Goal: Task Accomplishment & Management: Use online tool/utility

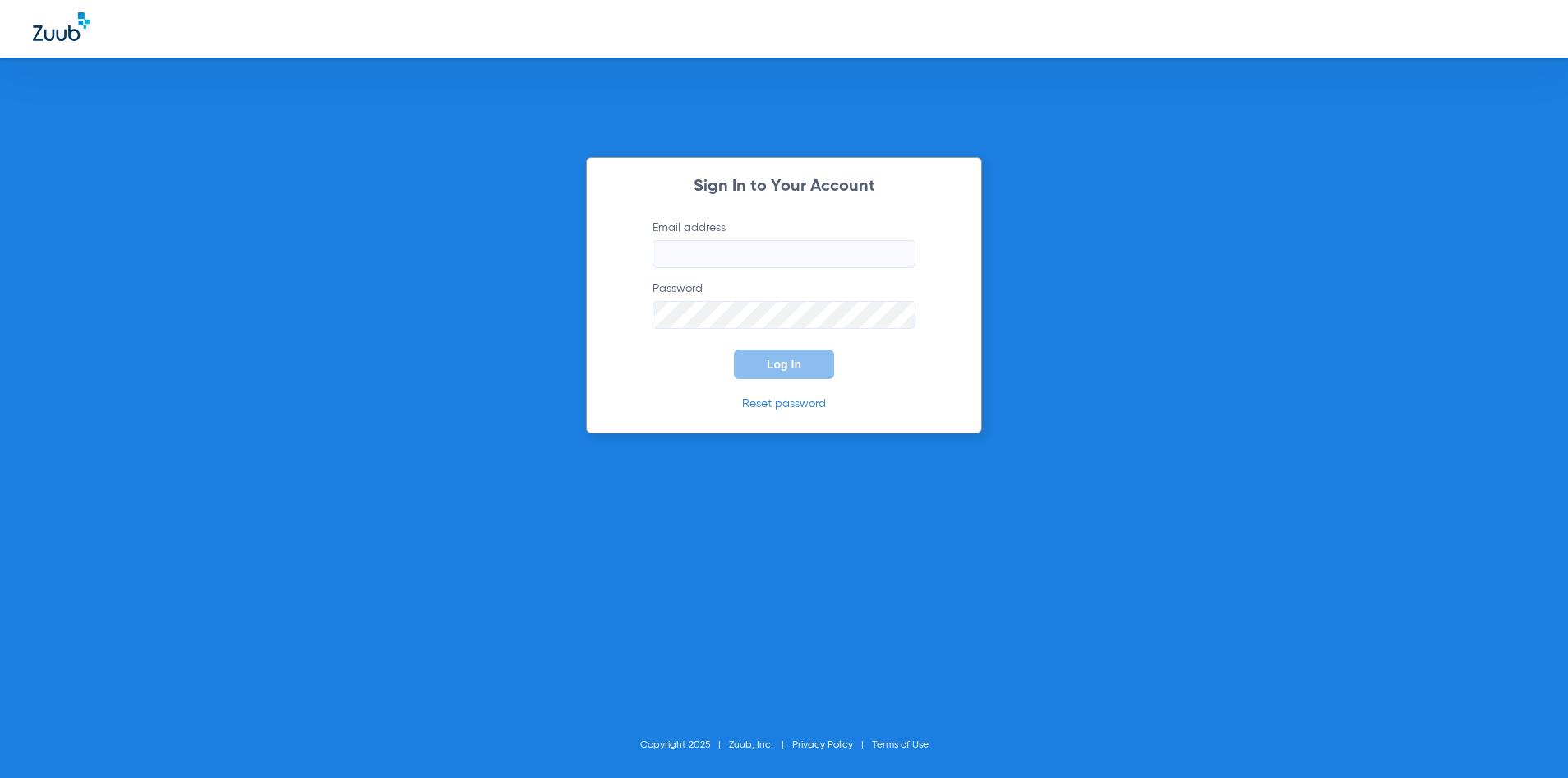
type input "[EMAIL_ADDRESS][DOMAIN_NAME]"
click at [769, 363] on span "Log In" at bounding box center [784, 364] width 35 height 13
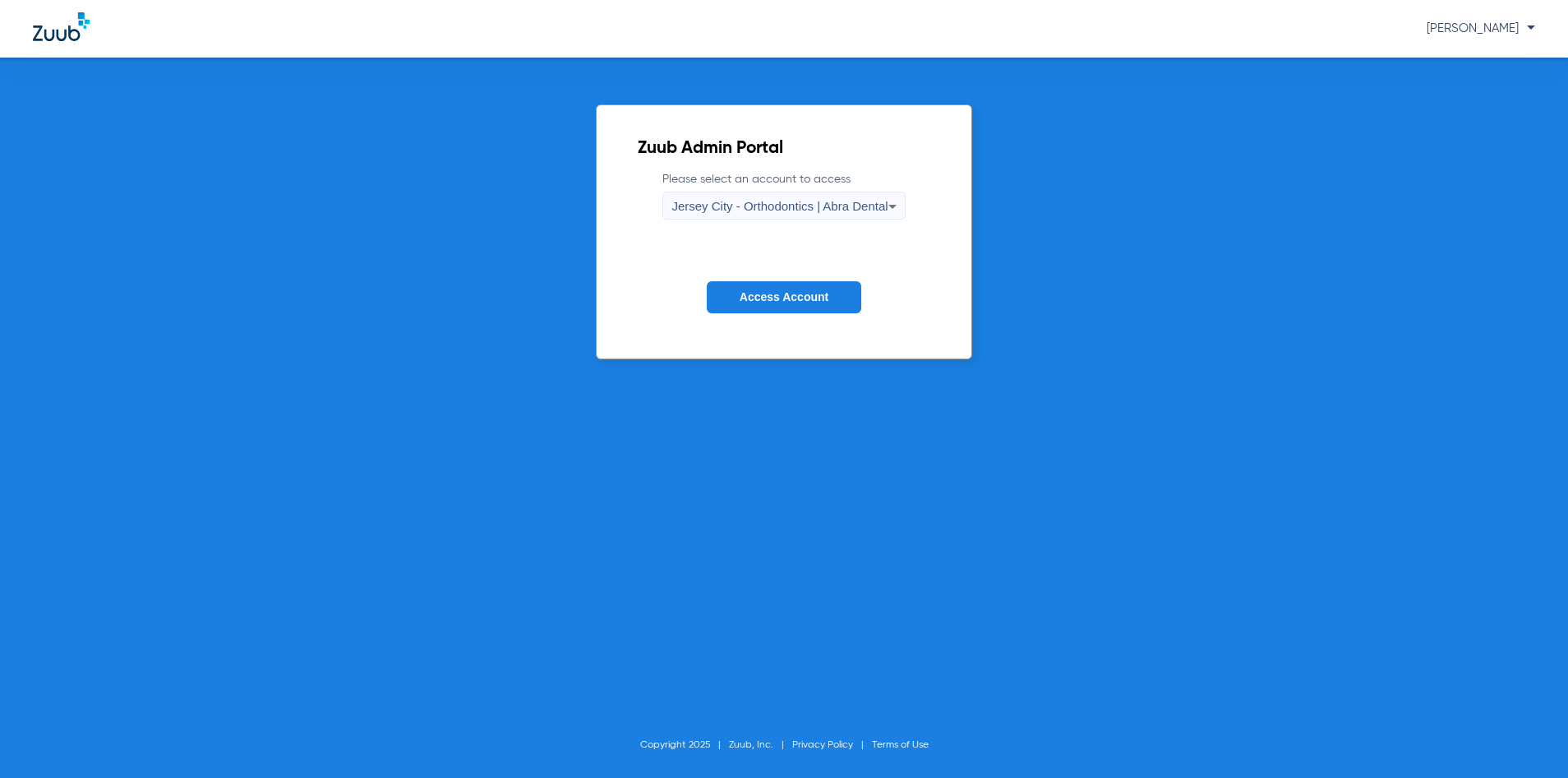
click at [784, 194] on div "Jersey City - Orthodontics | Abra Dental" at bounding box center [780, 206] width 216 height 28
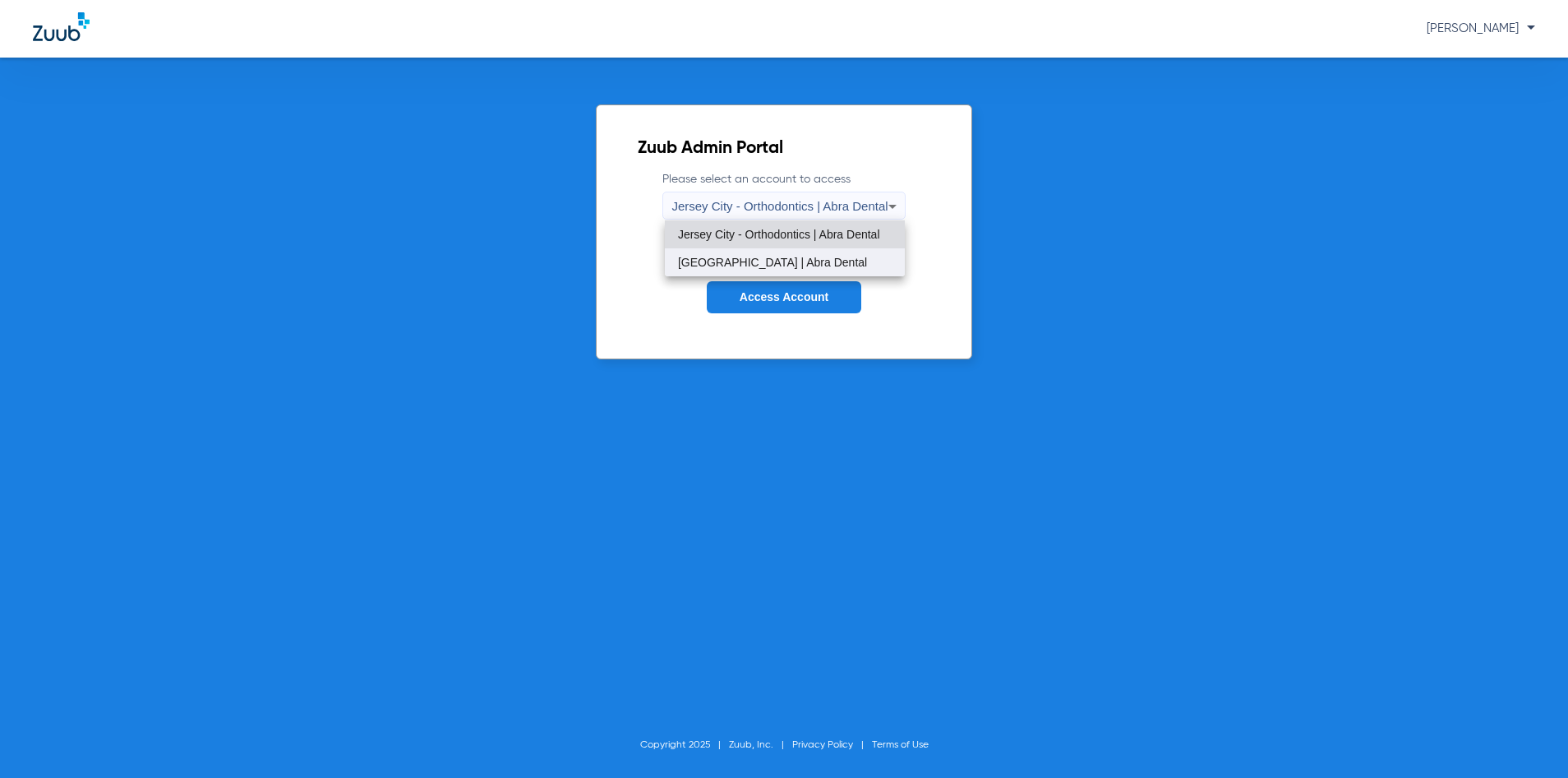
click at [789, 256] on span "[GEOGRAPHIC_DATA] | Abra Dental" at bounding box center [773, 262] width 189 height 12
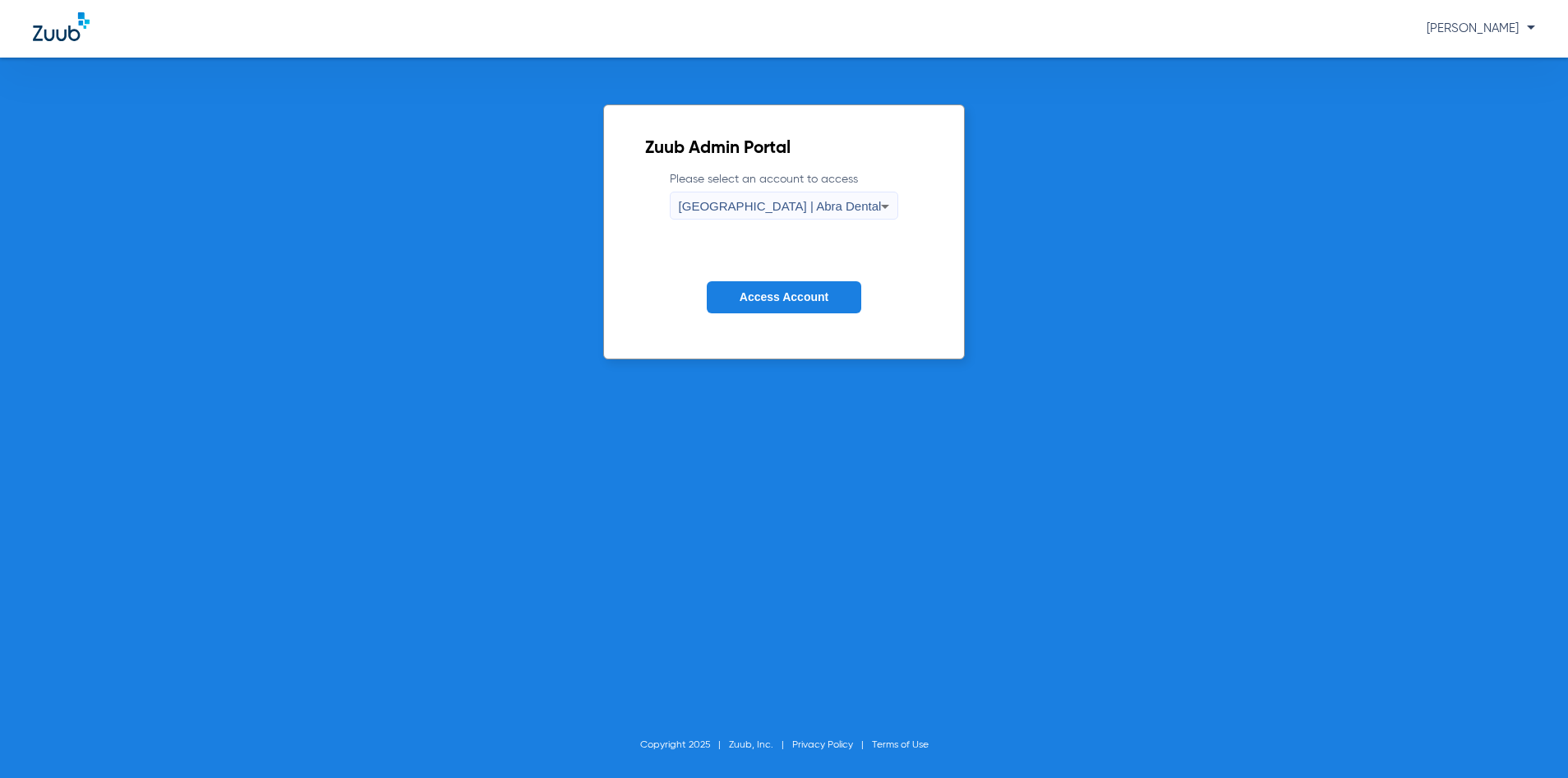
click at [784, 297] on span "Access Account" at bounding box center [784, 296] width 89 height 13
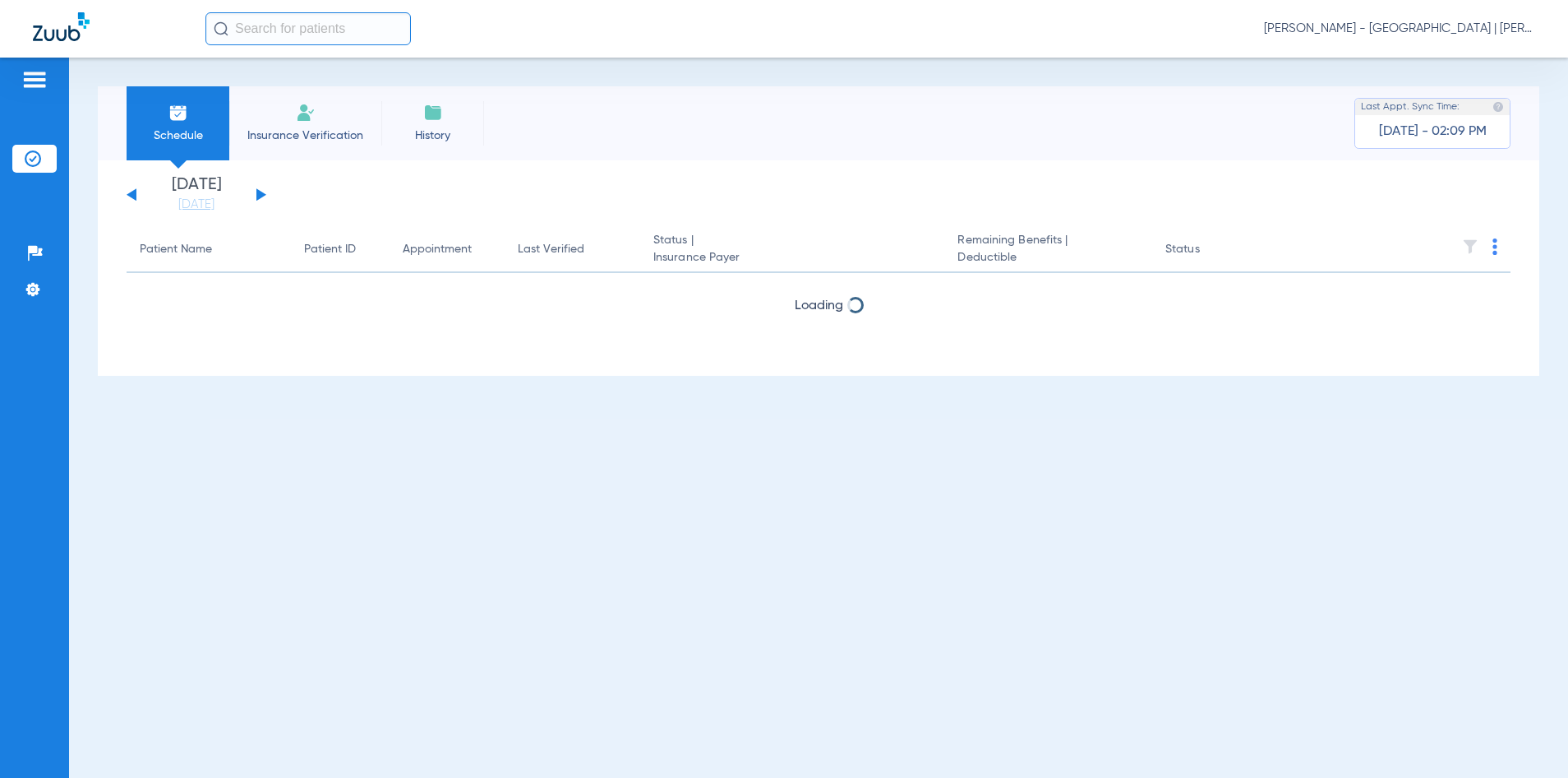
click at [342, 32] on input "text" at bounding box center [308, 28] width 205 height 33
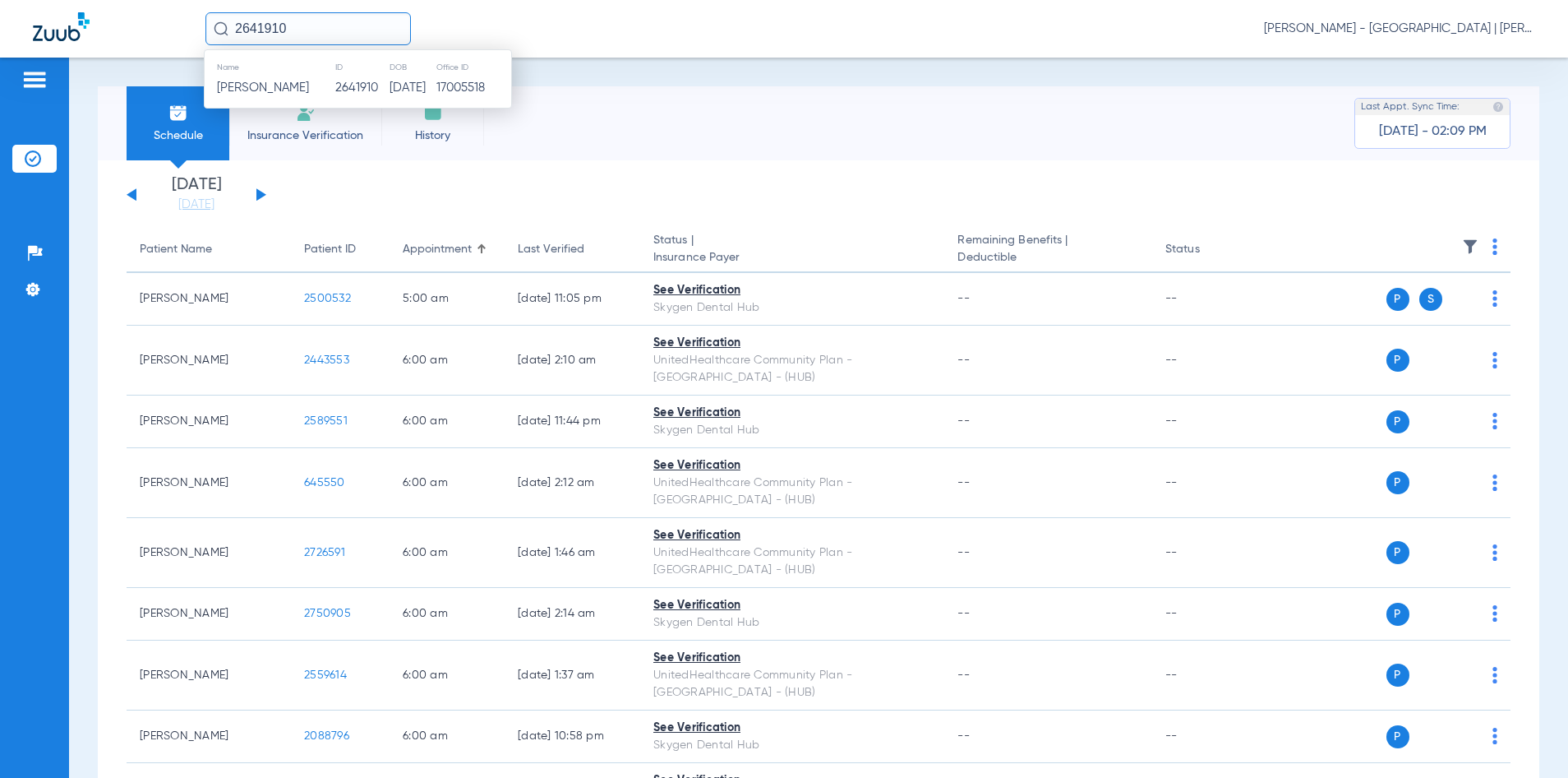
type input "2641910"
click at [335, 94] on td "2641910" at bounding box center [362, 88] width 54 height 23
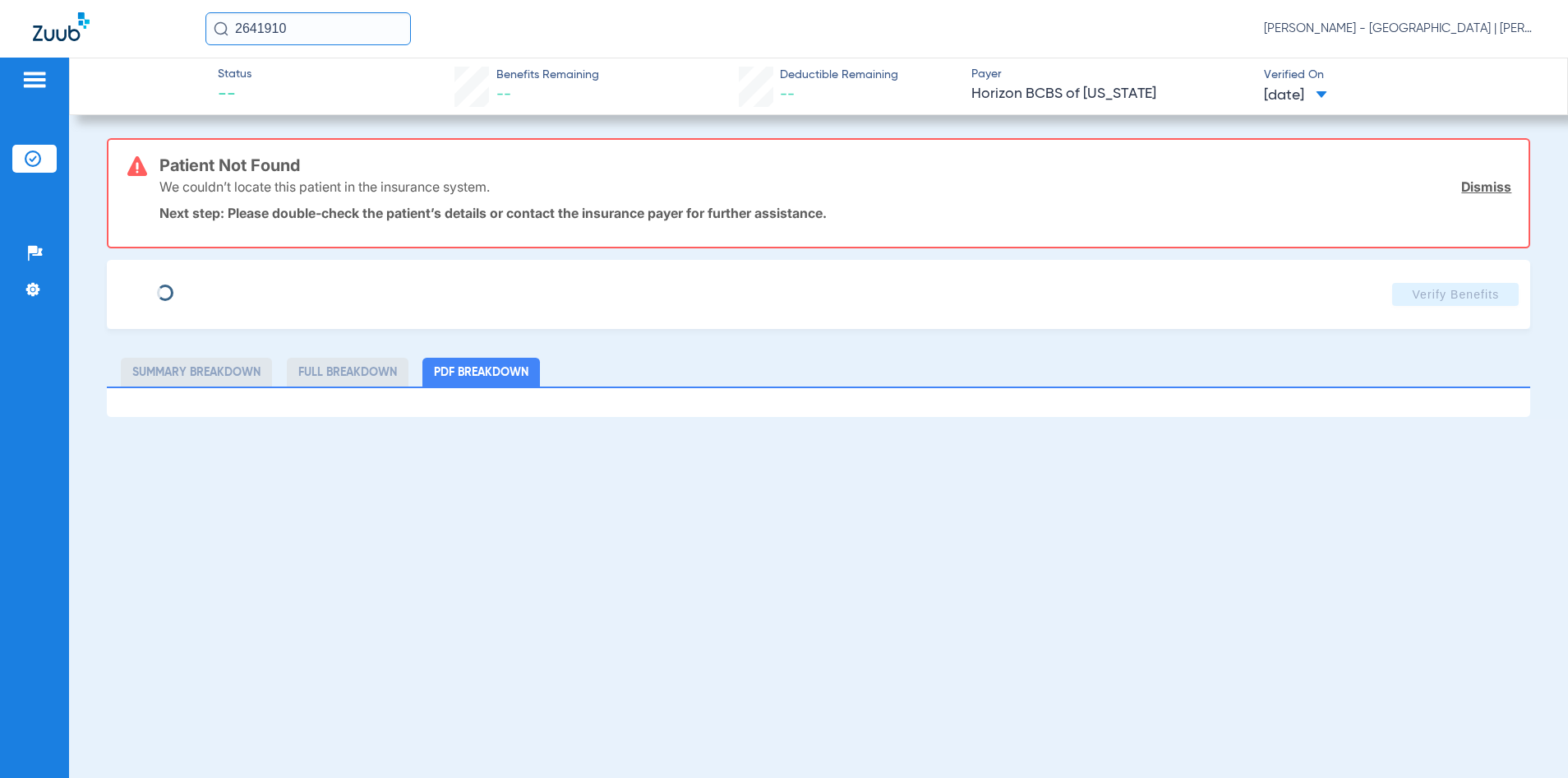
type input "[PERSON_NAME]"
type input "LANE"
type input "[DATE]"
type input "3HZN64658320"
type input "0761081171"
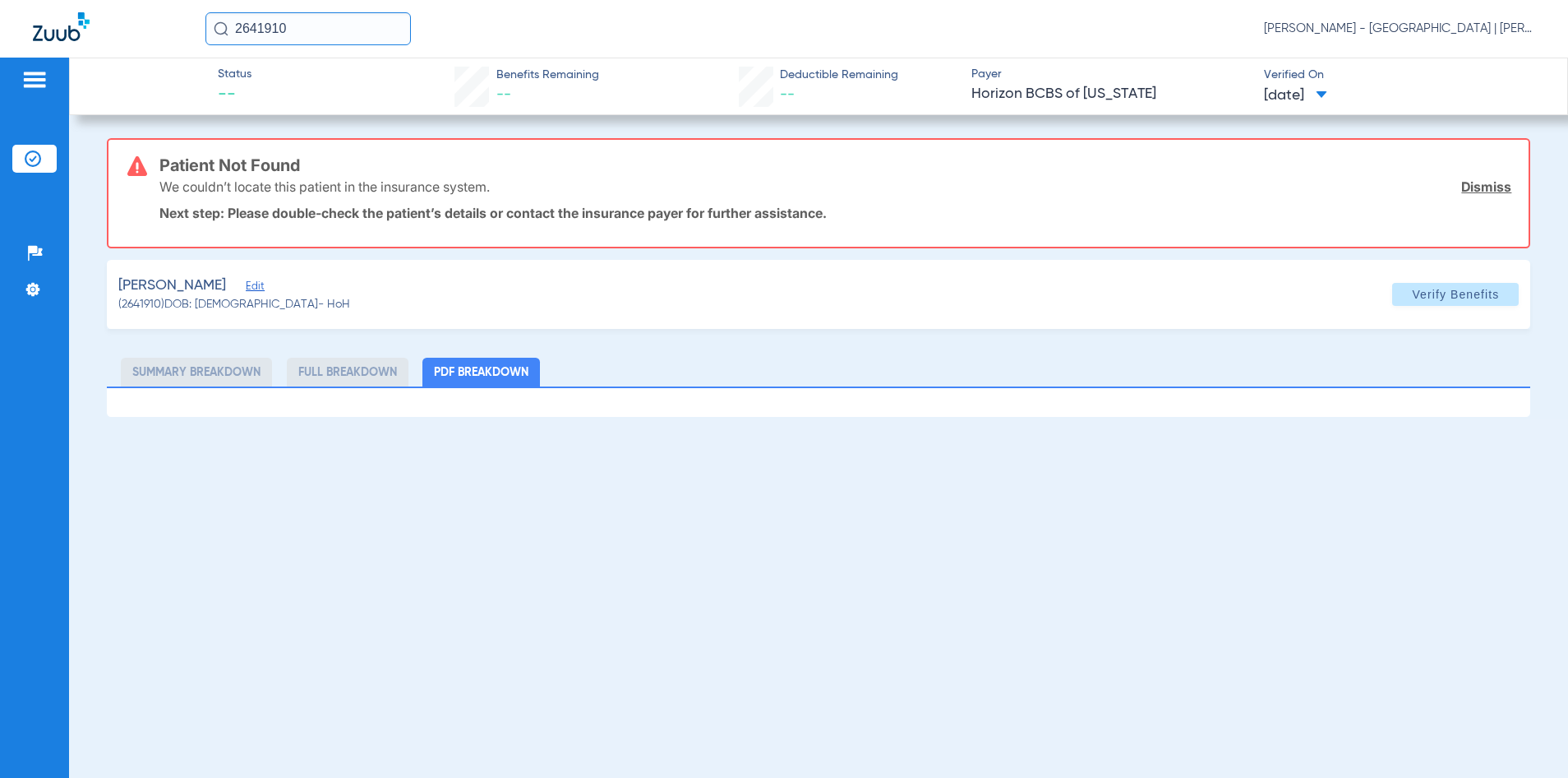
click at [257, 284] on span "Edit" at bounding box center [253, 288] width 15 height 16
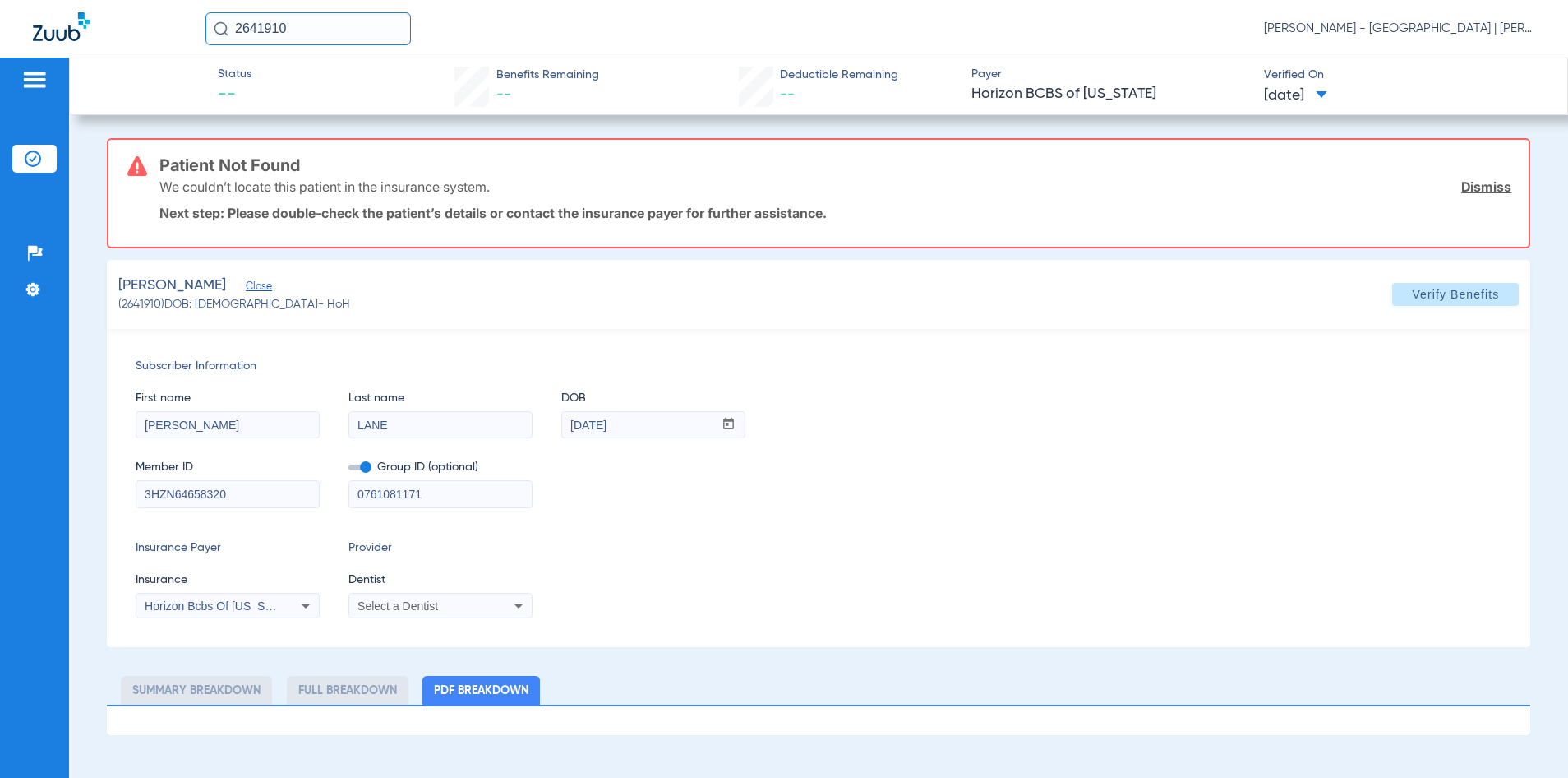
drag, startPoint x: 441, startPoint y: 491, endPoint x: 298, endPoint y: 490, distance: 143.0
click at [298, 490] on div "Member ID 3HZN64658320 Group ID (optional) 0761081171" at bounding box center [818, 475] width 1367 height 63
click at [1490, 300] on span "Verify Benefits" at bounding box center [1455, 294] width 87 height 13
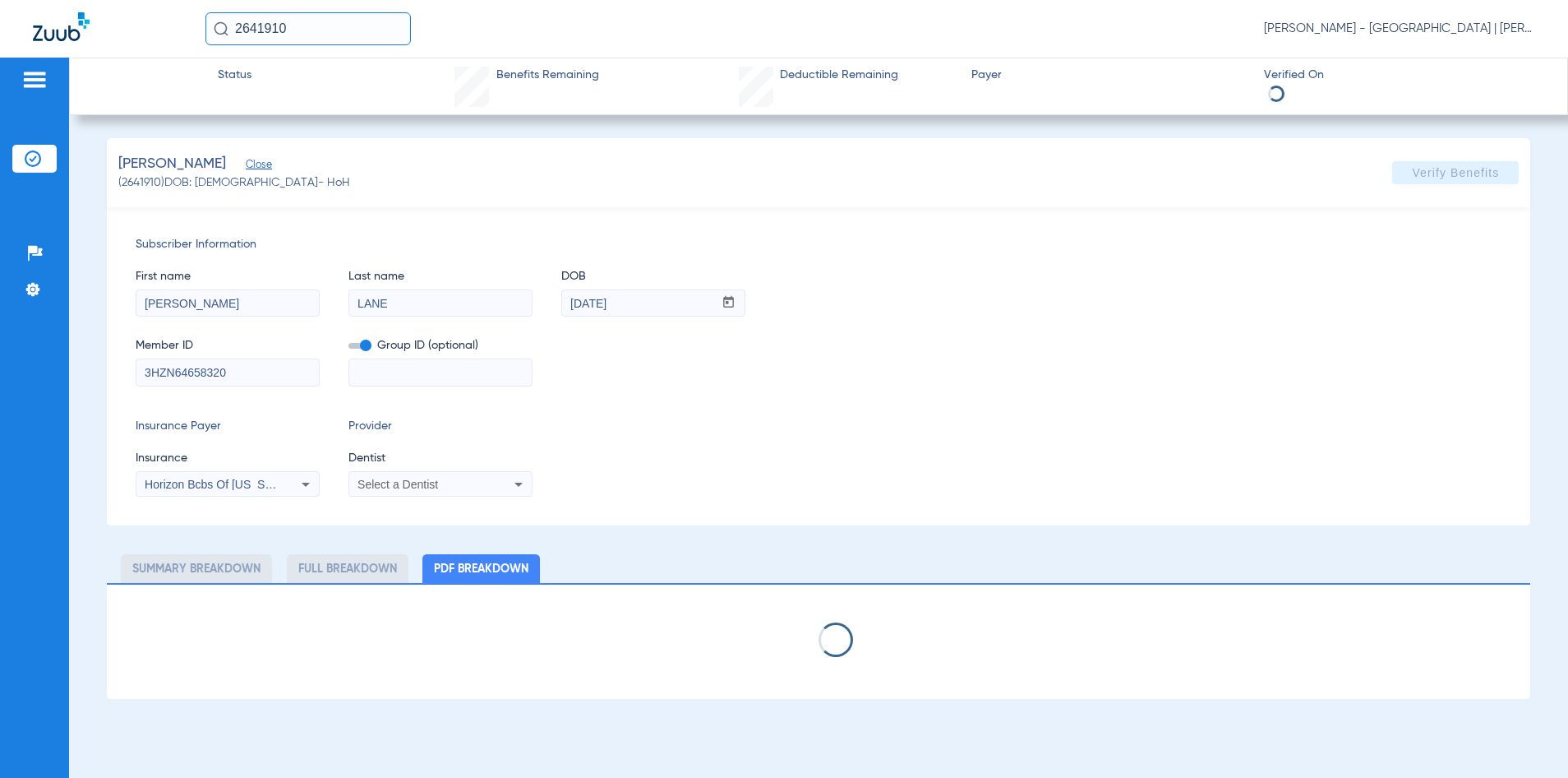
select select "page-width"
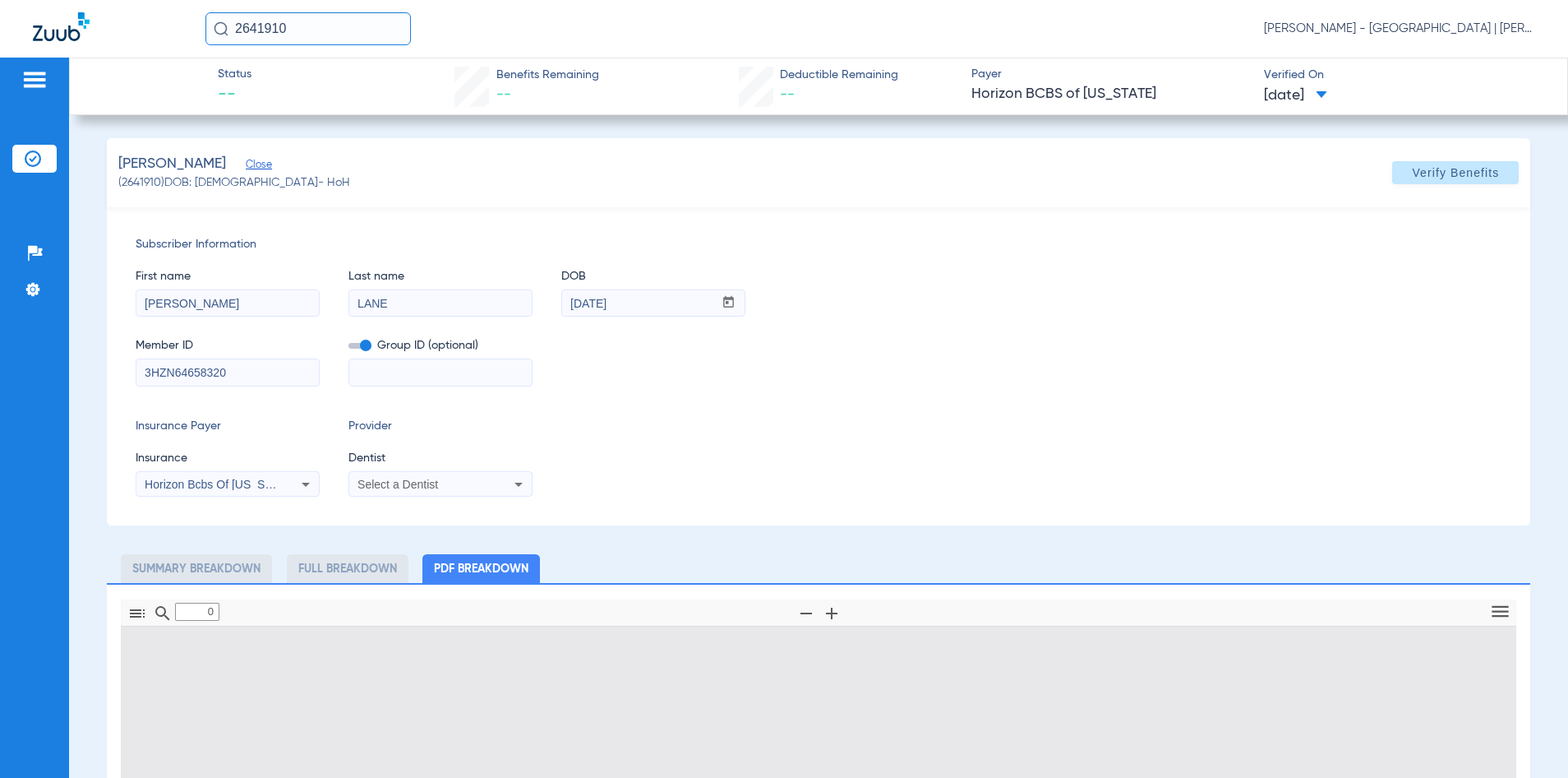
type input "1"
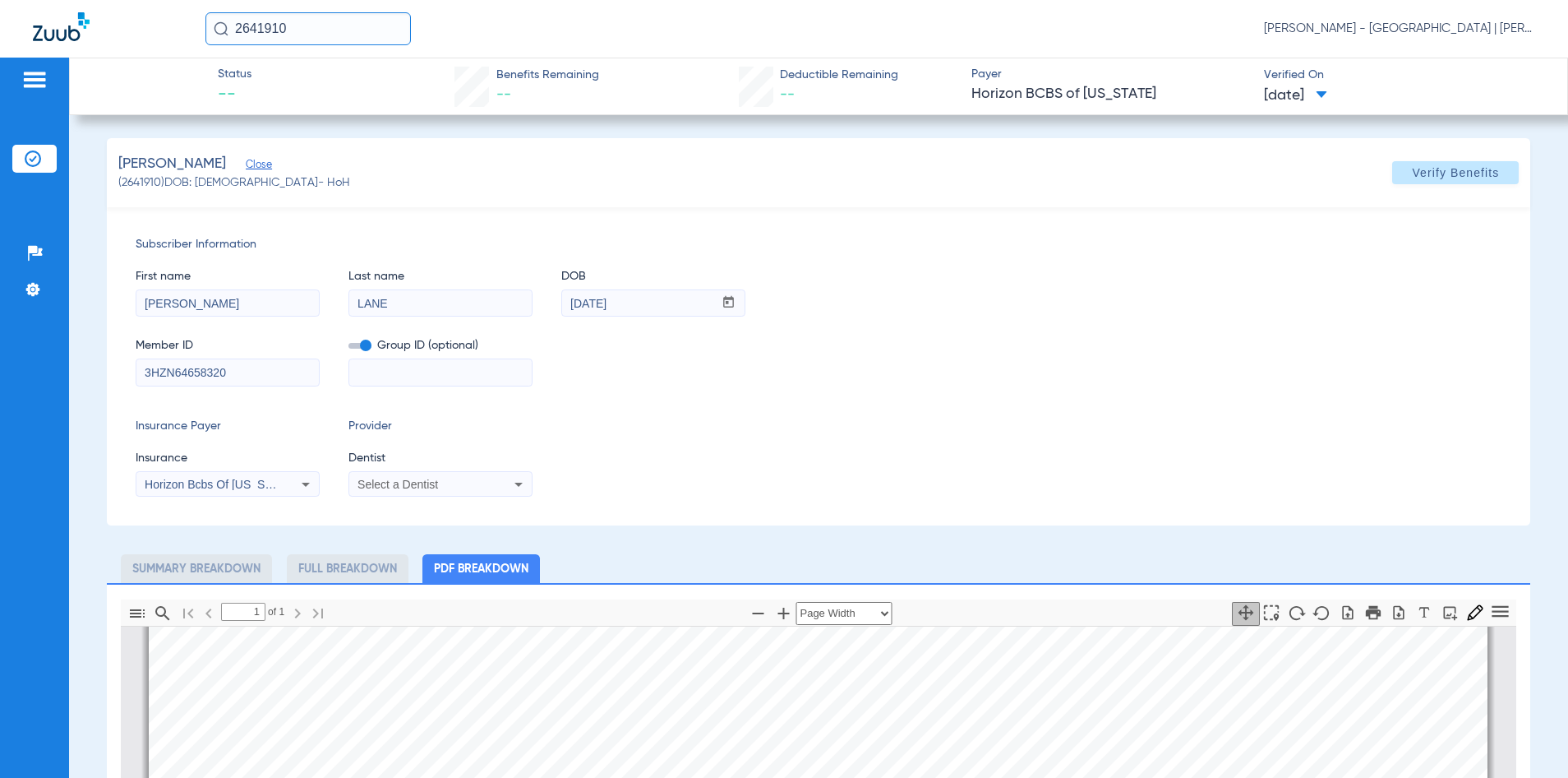
drag, startPoint x: 327, startPoint y: 16, endPoint x: 223, endPoint y: 31, distance: 105.1
click at [223, 31] on div "2641910" at bounding box center [308, 28] width 205 height 33
type input "2123550"
click at [469, 81] on td "17005518" at bounding box center [473, 88] width 76 height 23
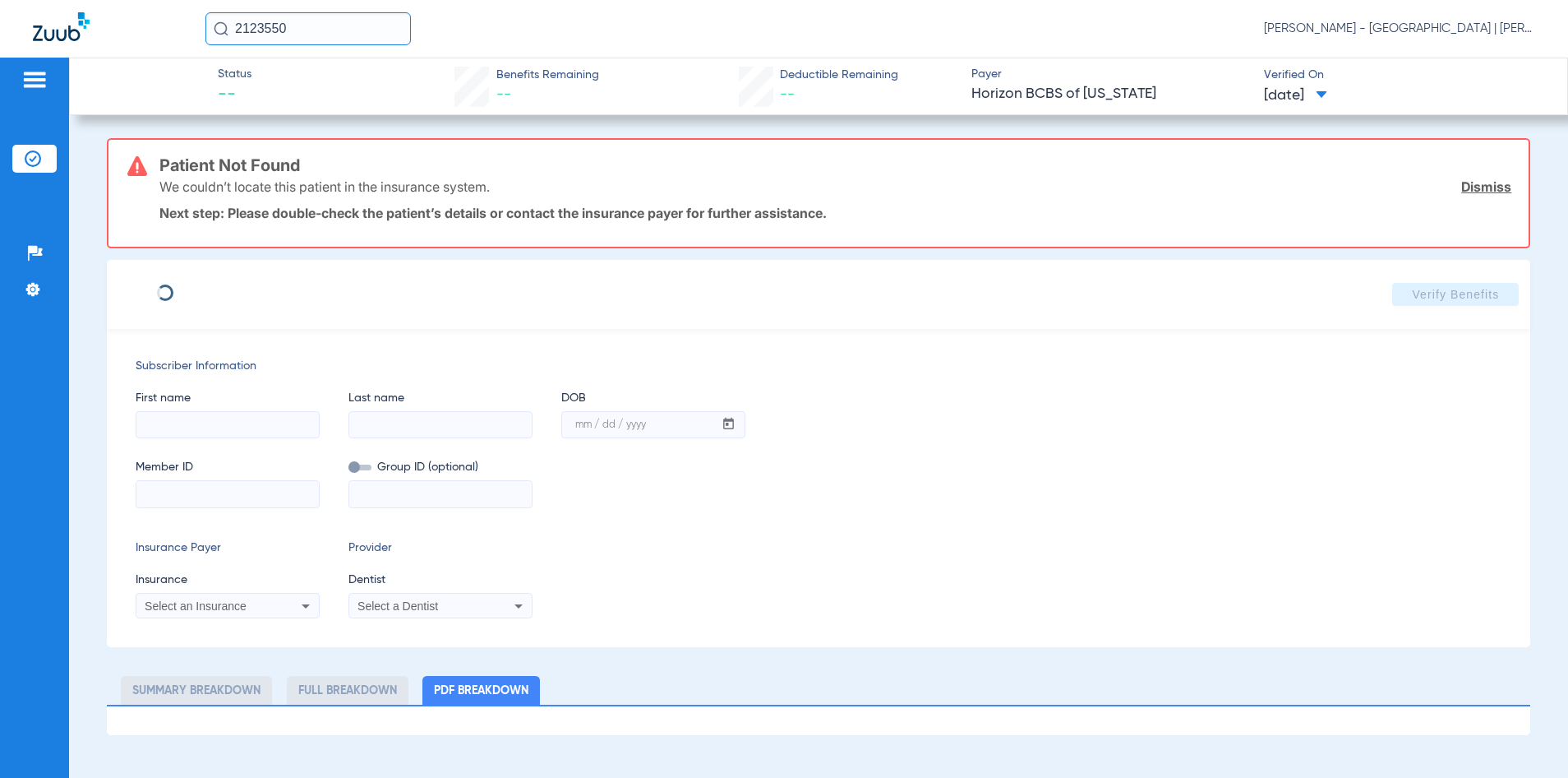
type input "[PERSON_NAME]"
type input "[DATE]"
type input "3HZN69895980"
type input "0762240023"
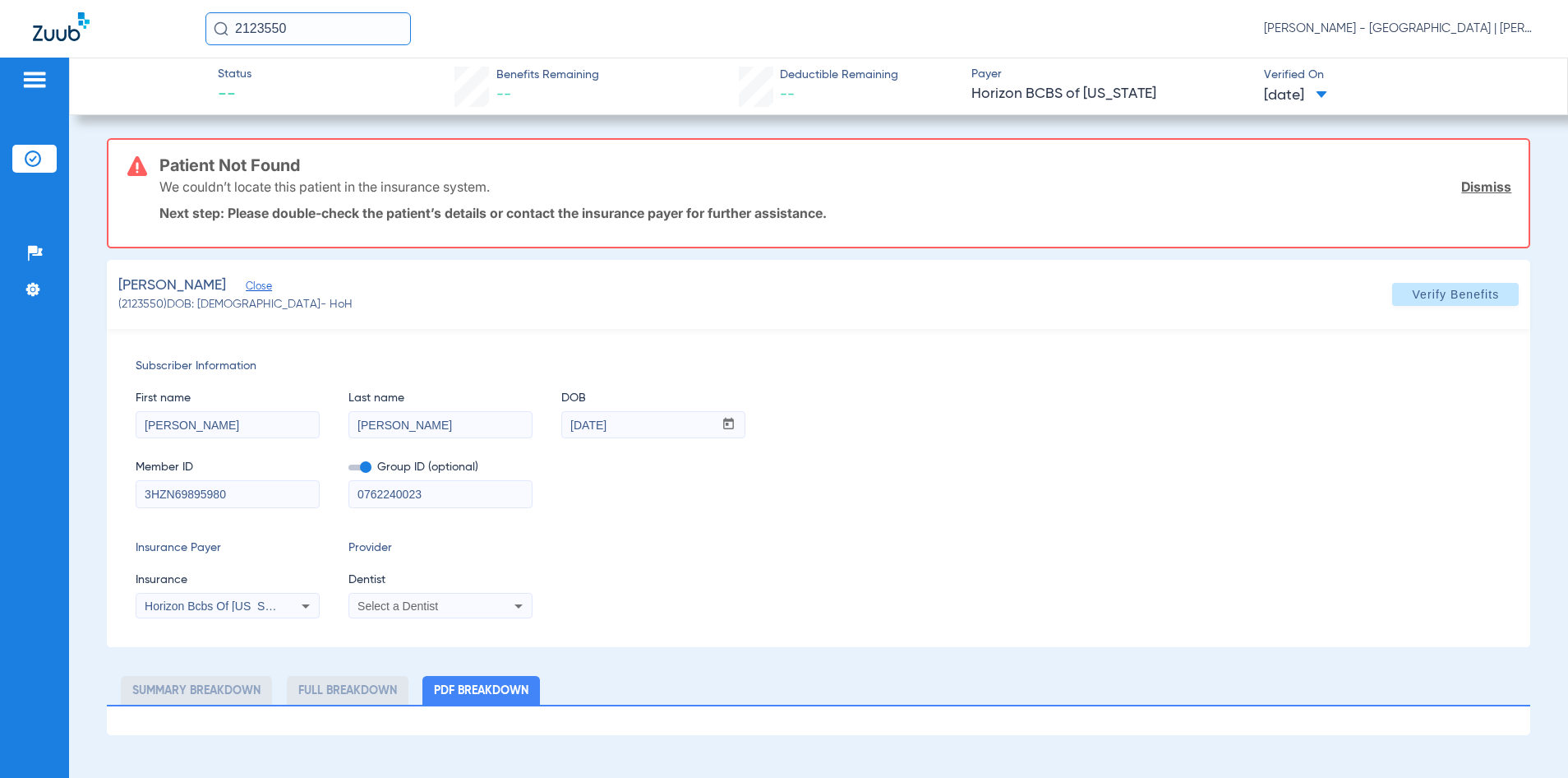
drag, startPoint x: 447, startPoint y: 493, endPoint x: 329, endPoint y: 488, distance: 118.1
click at [329, 488] on div "Member ID 3HZN69895980 Group ID (optional) 0762240023" at bounding box center [818, 475] width 1367 height 63
click at [791, 497] on div "Member ID 3HZN69895980 Group ID (optional)" at bounding box center [818, 475] width 1367 height 63
click at [1422, 290] on span "Verify Benefits" at bounding box center [1455, 294] width 87 height 13
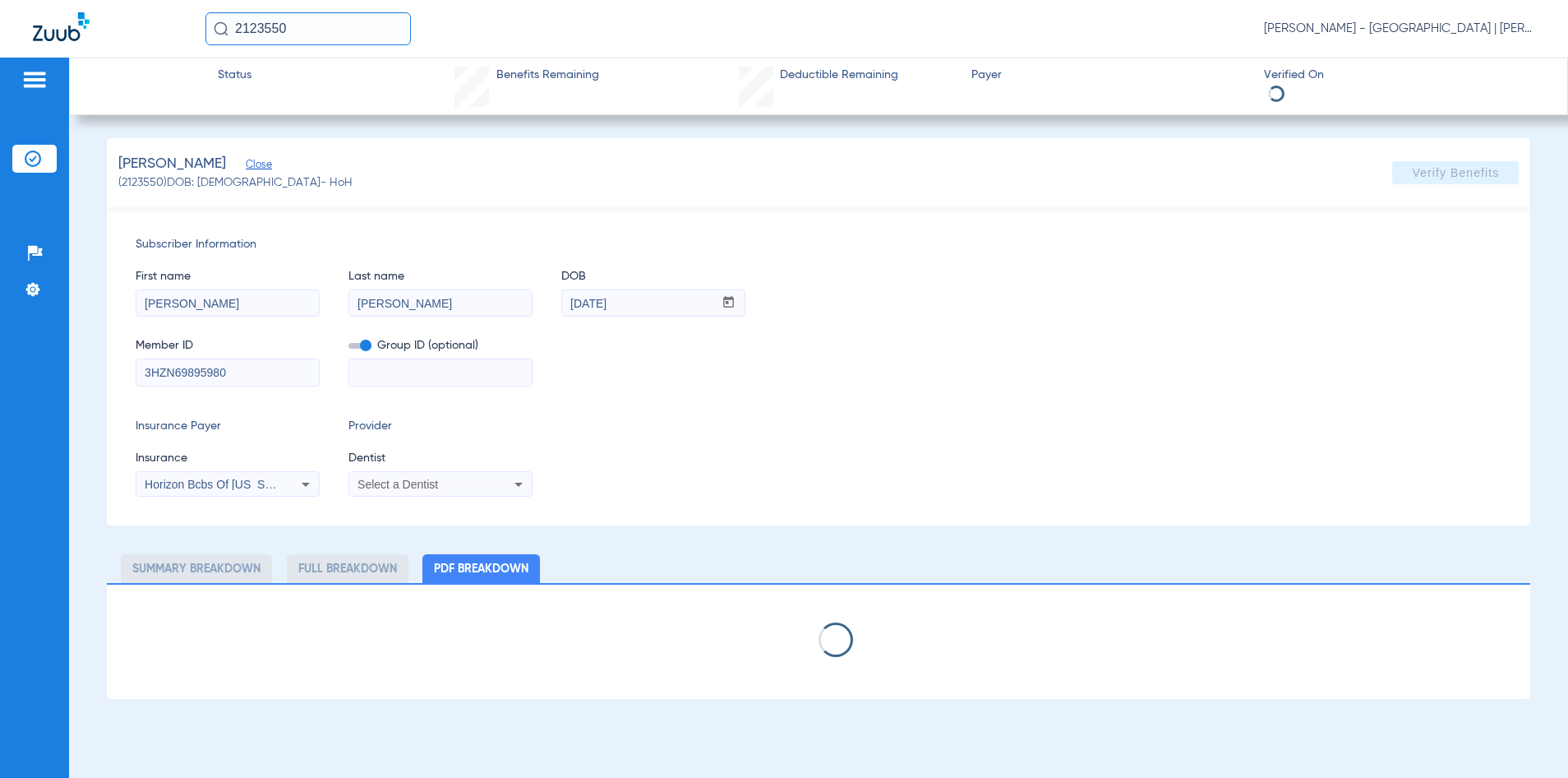
select select "page-width"
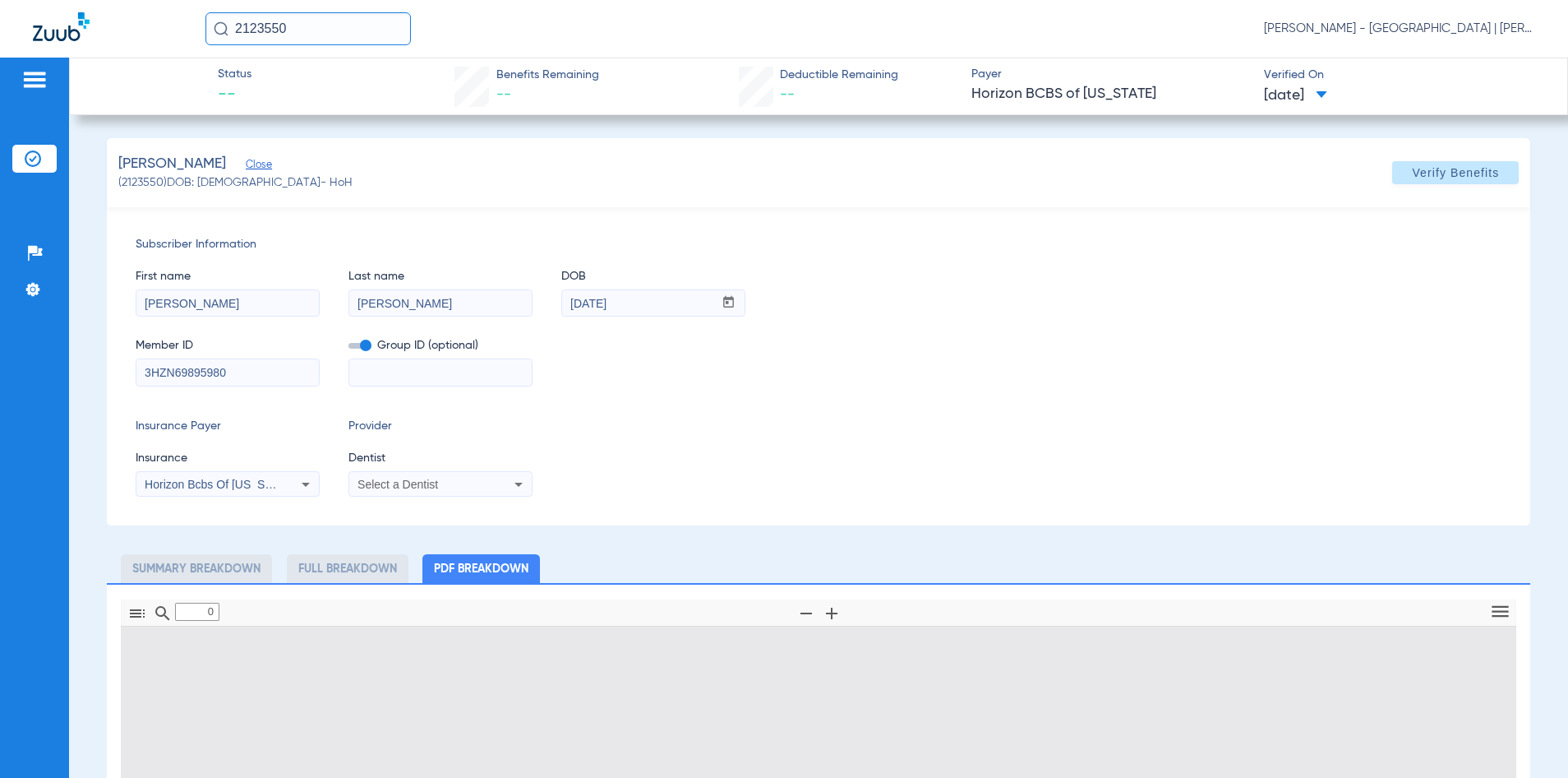
type input "1"
